Goal: Information Seeking & Learning: Learn about a topic

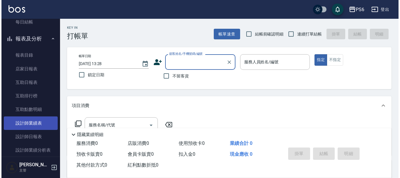
scroll to position [88, 0]
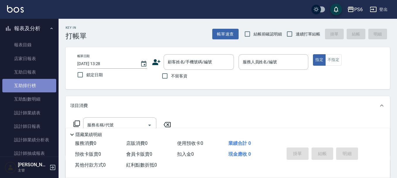
click at [37, 85] on link "互助排行榜" at bounding box center [29, 85] width 54 height 13
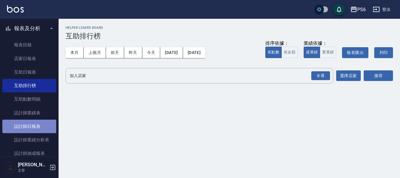
click at [36, 121] on link "設計師日報表" at bounding box center [29, 126] width 54 height 13
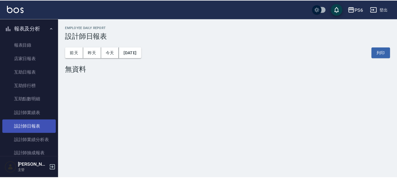
scroll to position [117, 0]
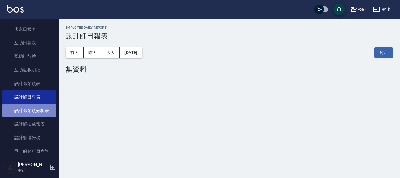
click at [40, 104] on link "設計師業績分析表" at bounding box center [29, 110] width 54 height 13
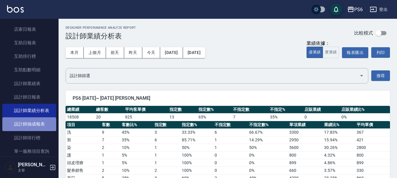
click at [45, 125] on link "設計師抽成報表" at bounding box center [29, 123] width 54 height 13
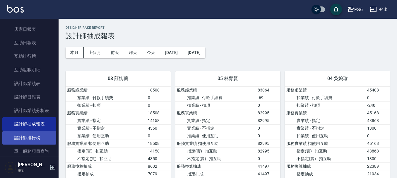
click at [40, 136] on link "設計師排行榜" at bounding box center [29, 137] width 54 height 13
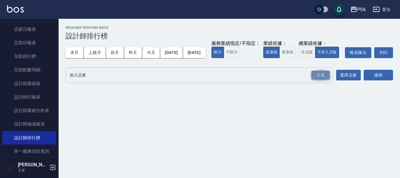
click at [323, 80] on div "全選" at bounding box center [321, 75] width 19 height 9
click at [372, 81] on button "搜尋" at bounding box center [378, 75] width 29 height 11
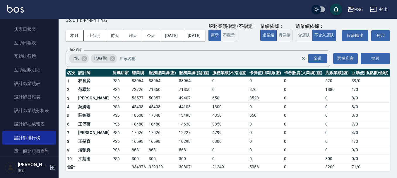
scroll to position [28, 0]
drag, startPoint x: 116, startPoint y: 143, endPoint x: 133, endPoint y: 144, distance: 16.4
click at [133, 144] on tr "8 [PERSON_NAME]PS6 16598 16598 10298 6300 0 0 0 1 / 0" at bounding box center [228, 141] width 325 height 9
drag, startPoint x: 116, startPoint y: 129, endPoint x: 130, endPoint y: 127, distance: 13.5
click at [130, 127] on tbody "1 [PERSON_NAME]PS6 83064 83064 83064 0 0 0 520 39 / 0 2 [PERSON_NAME]PS6 72726 …" at bounding box center [228, 123] width 325 height 94
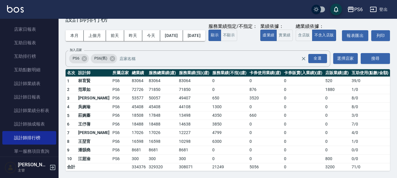
click at [130, 130] on td "17026" at bounding box center [138, 132] width 17 height 9
drag, startPoint x: 114, startPoint y: 124, endPoint x: 136, endPoint y: 131, distance: 22.4
click at [130, 127] on td "18488" at bounding box center [138, 124] width 17 height 9
drag, startPoint x: 152, startPoint y: 142, endPoint x: 158, endPoint y: 156, distance: 14.5
click at [152, 143] on td "16598" at bounding box center [162, 141] width 30 height 9
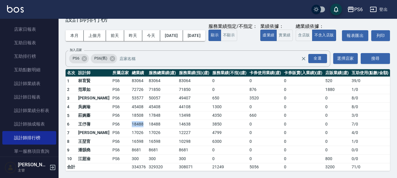
drag, startPoint x: 111, startPoint y: 125, endPoint x: 131, endPoint y: 126, distance: 19.7
click at [131, 126] on tr "6 [PERSON_NAME]PS6 18488 18488 14638 3850 0 0 0 7 / 0" at bounding box center [228, 124] width 325 height 9
click at [245, 31] on div "本月 上個月 [DATE] [DATE] [DATE] [DATE] [DATE] 服務業績指定/不指定： 顯示 不顯示 業績依據： 虛業績 實業績 總業績依…" at bounding box center [228, 35] width 325 height 25
